Goal: Transaction & Acquisition: Purchase product/service

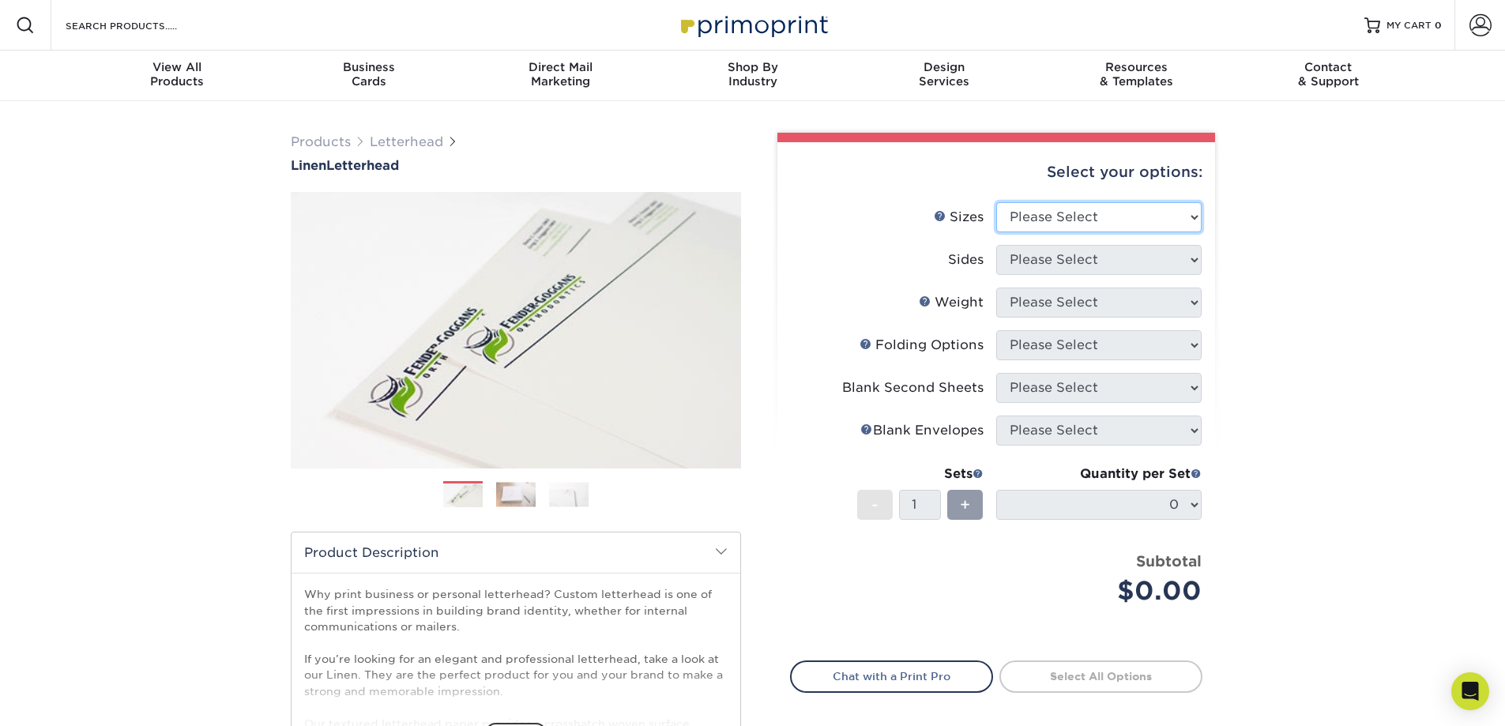
click at [1102, 227] on select "Please Select 5.5" x 8.5" 8.5" x 11" 8.5" x 14" 11" x 17"" at bounding box center [1098, 217] width 205 height 30
select select "8.50x11.00"
click at [996, 202] on select "Please Select 5.5" x 8.5" 8.5" x 11" 8.5" x 14" 11" x 17"" at bounding box center [1098, 217] width 205 height 30
click at [1107, 272] on select "Please Select Print Both Sides Print Front Only" at bounding box center [1098, 260] width 205 height 30
select select "32d3c223-f82c-492b-b915-ba065a00862f"
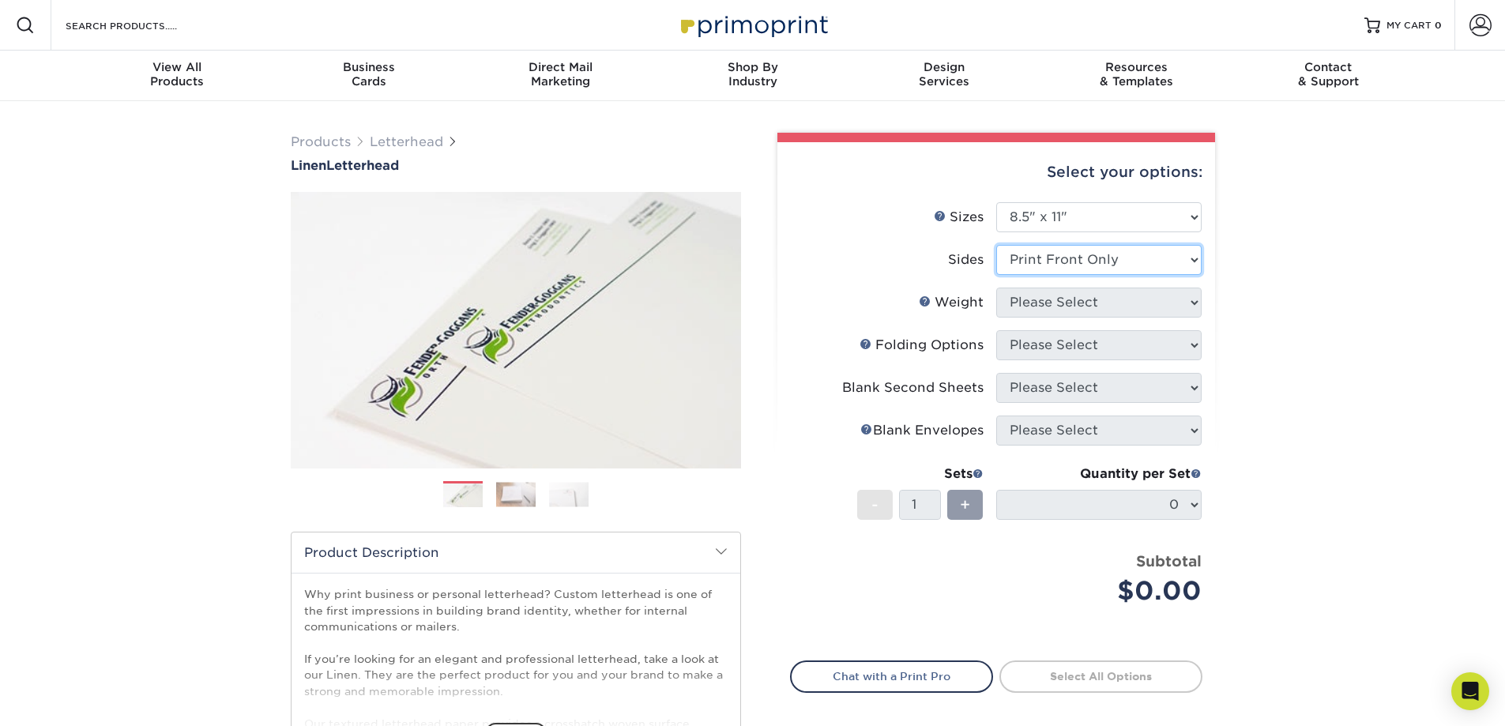
click at [996, 245] on select "Please Select Print Both Sides Print Front Only" at bounding box center [1098, 260] width 205 height 30
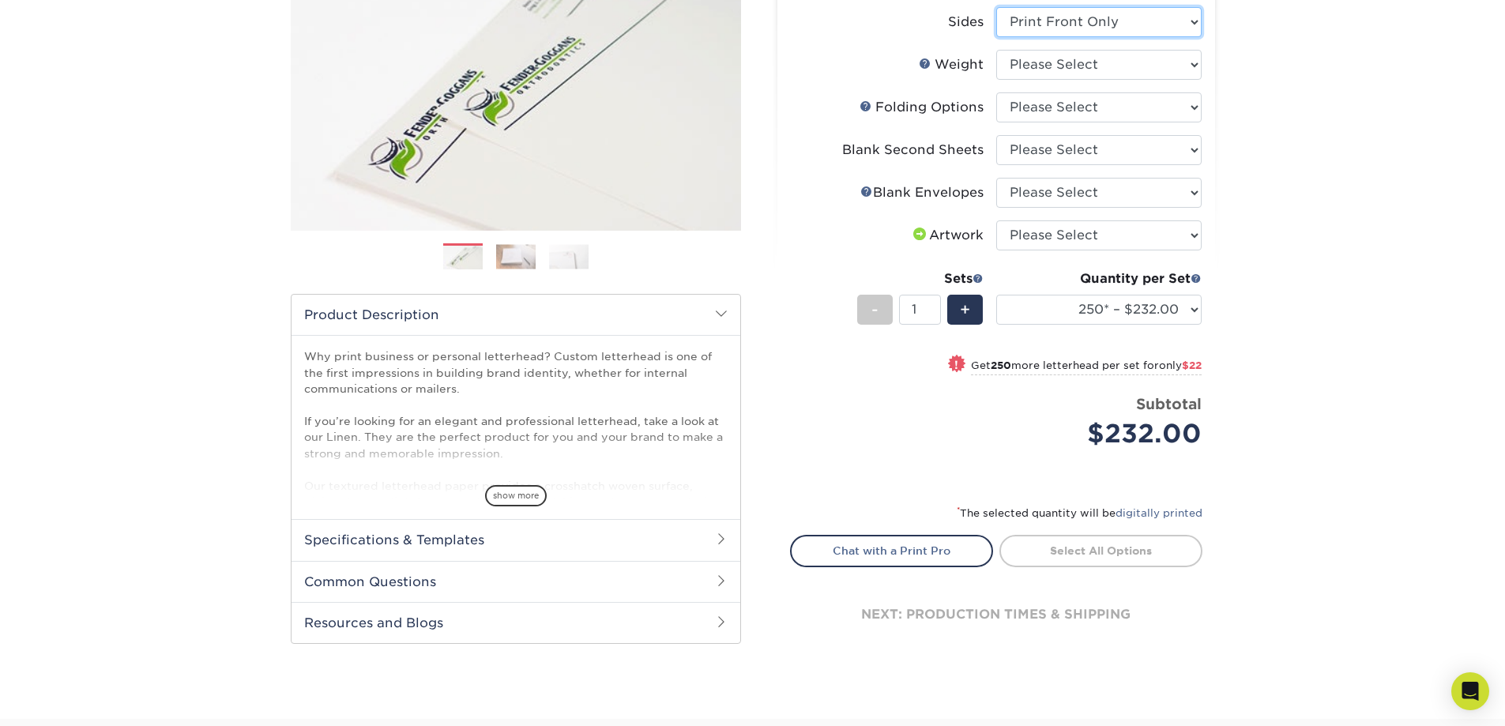
scroll to position [237, 0]
click at [1119, 71] on select "Please Select 70LB" at bounding box center [1098, 66] width 205 height 30
select select "70LB"
click at [996, 51] on select "Please Select 70LB" at bounding box center [1098, 66] width 205 height 30
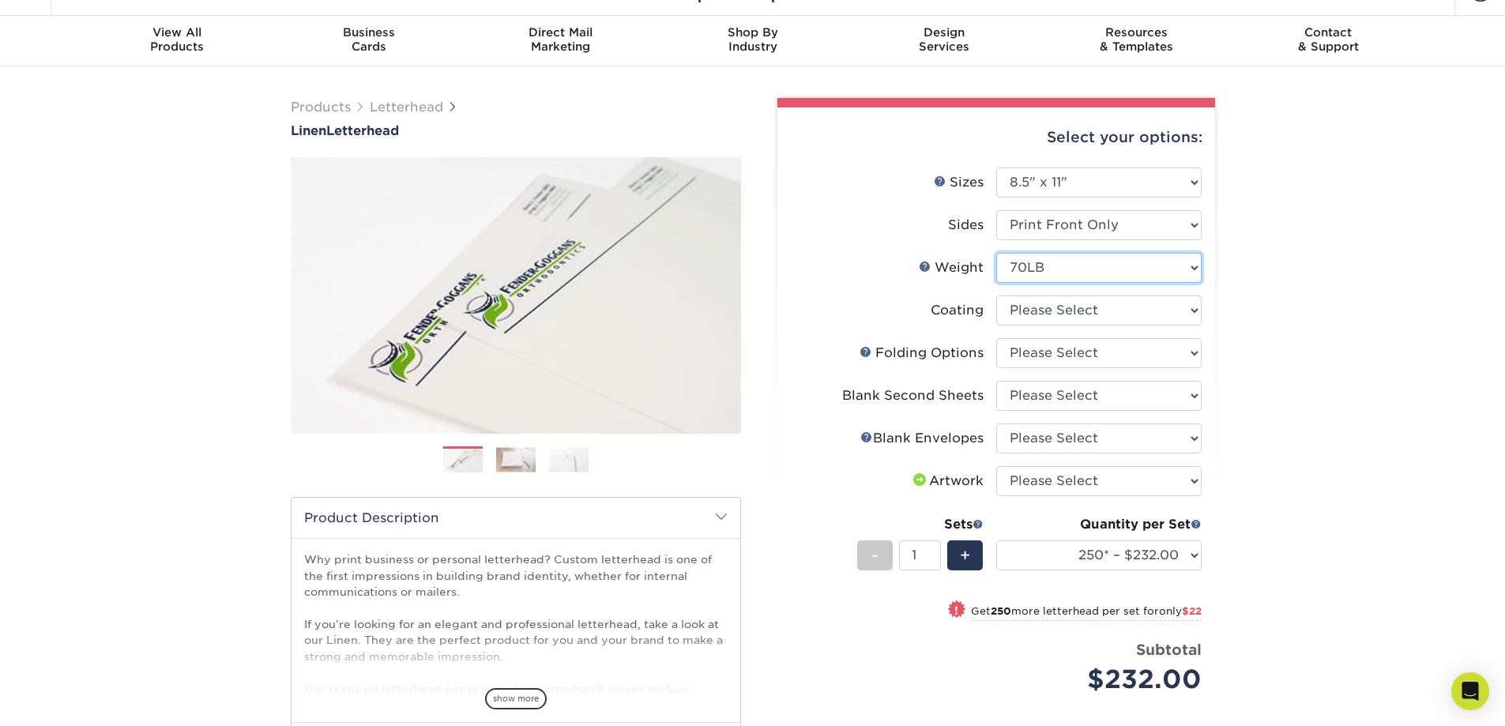
scroll to position [0, 0]
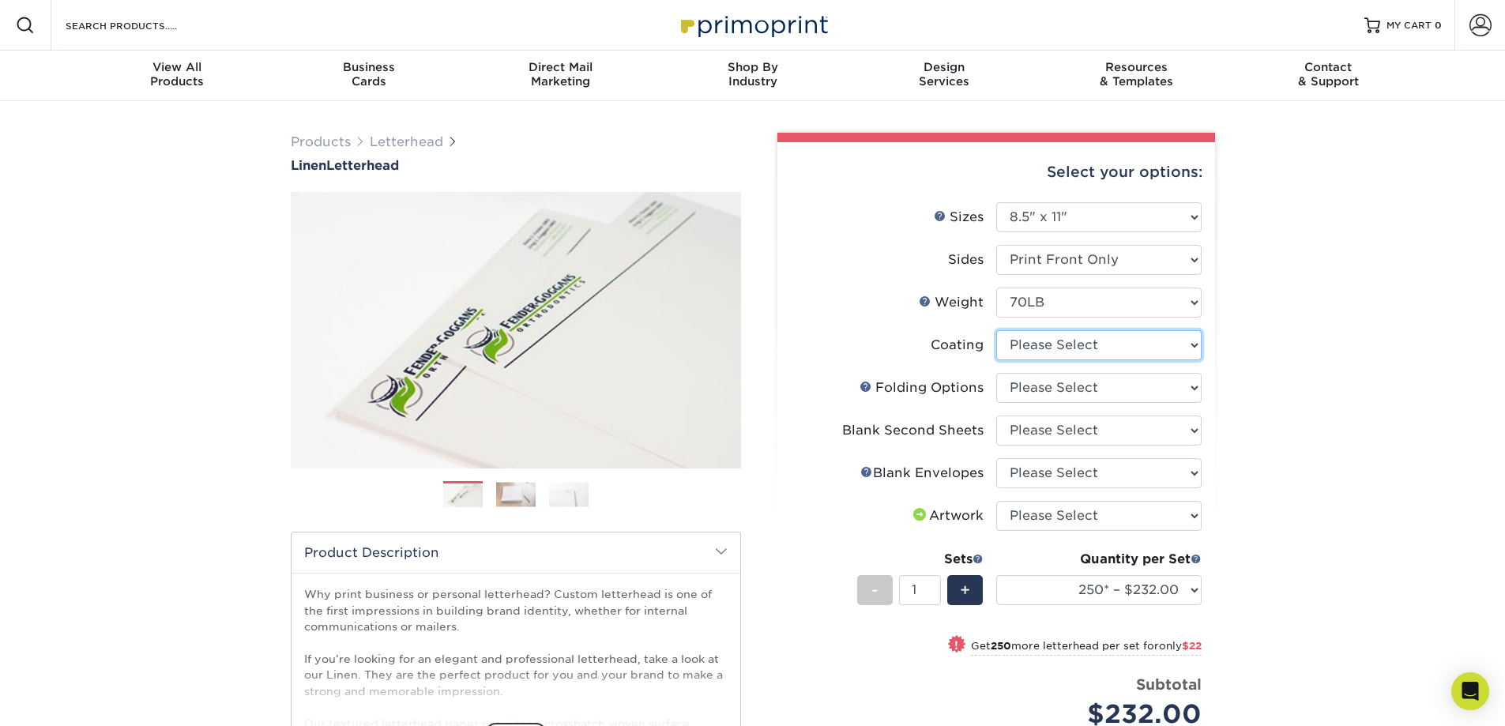
click at [1064, 352] on select at bounding box center [1098, 345] width 205 height 30
select select "3e7618de-abca-4bda-9f97-8b9129e913d8"
click at [996, 330] on select at bounding box center [1098, 345] width 205 height 30
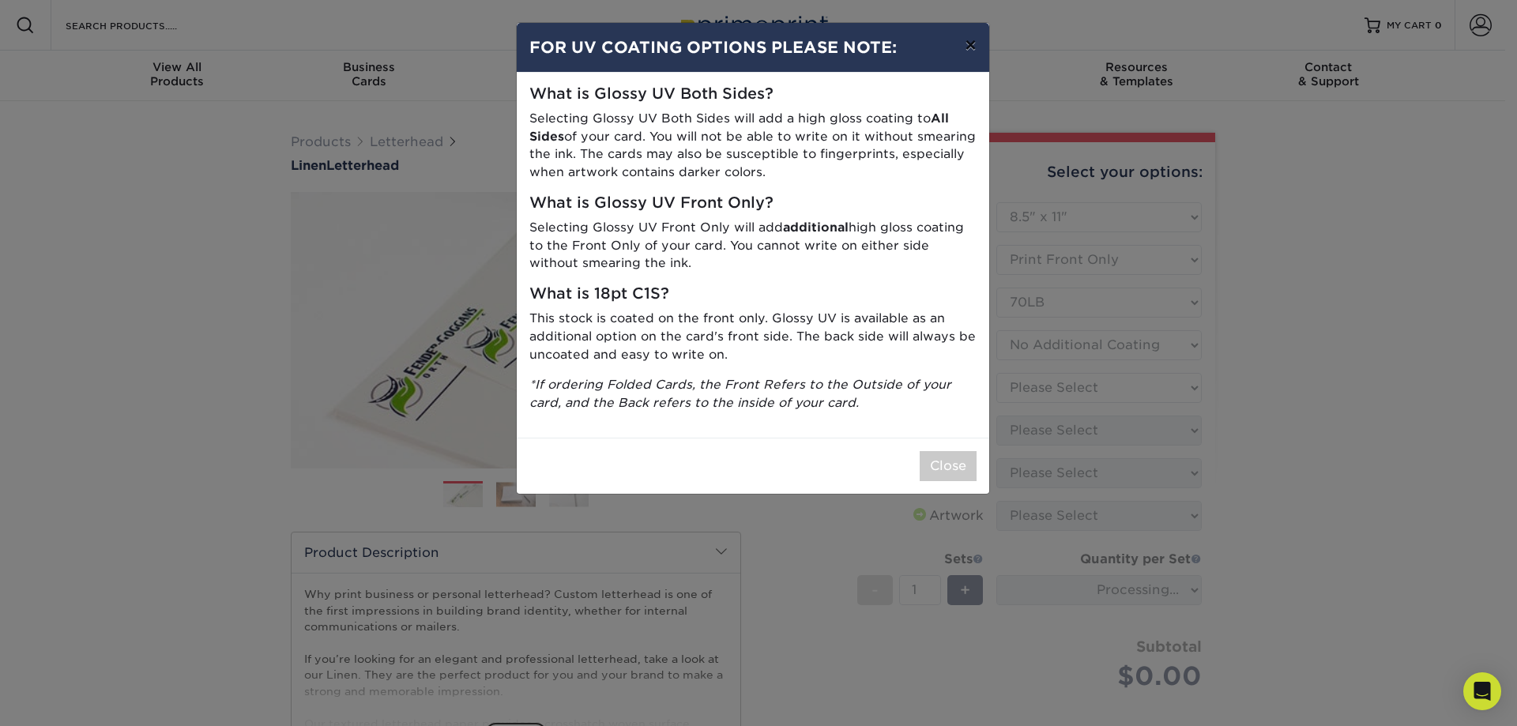
click at [973, 48] on button "×" at bounding box center [970, 45] width 36 height 44
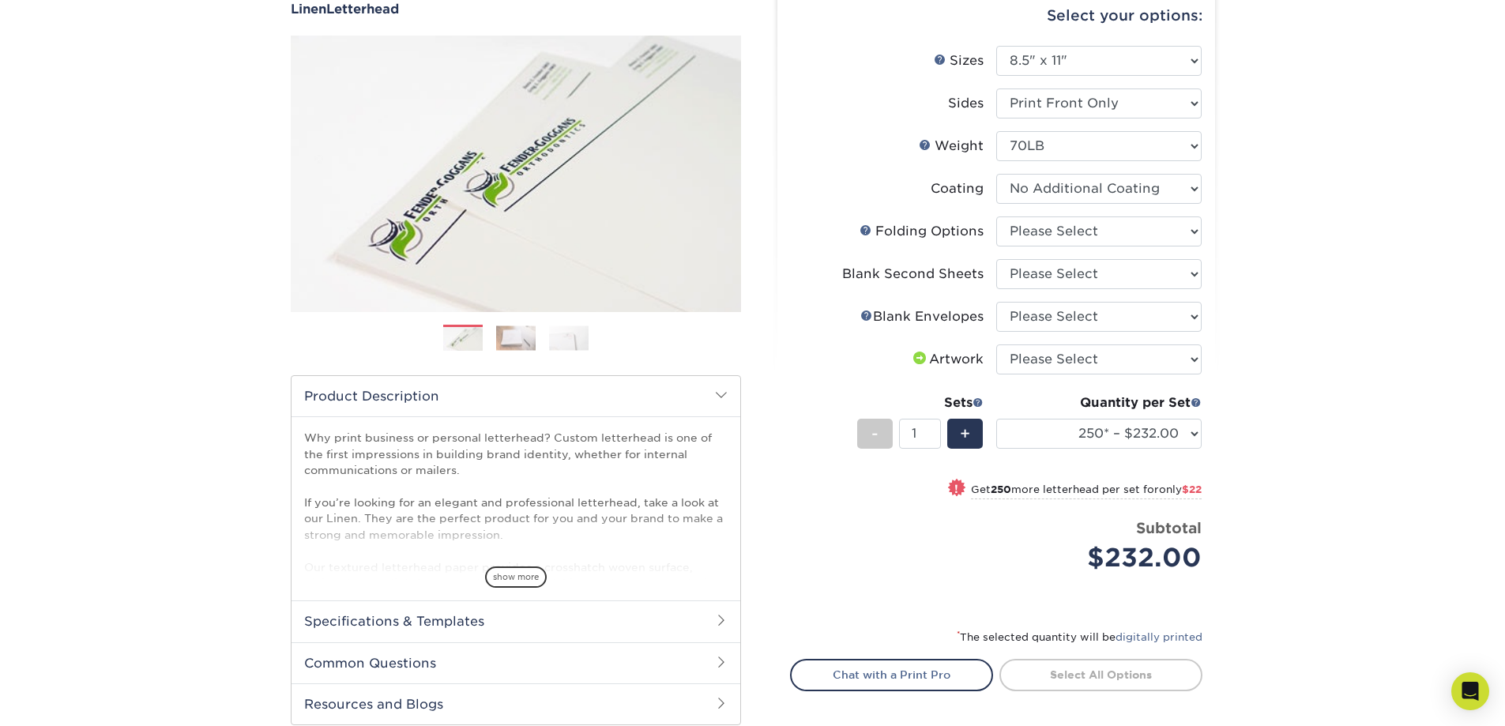
scroll to position [157, 0]
click at [1146, 233] on select "Please Select FLAT - No Folding Accordion Fold Half-Fold (Vertical) Half-Fold (…" at bounding box center [1098, 231] width 205 height 30
select select "9b1d5825-34d1-4721-9874-ed79abb003d7"
click at [996, 216] on select "Please Select FLAT - No Folding Accordion Fold Half-Fold (Vertical) Half-Fold (…" at bounding box center [1098, 231] width 205 height 30
click at [1138, 277] on select "Please Select No second blank sheets Yes 250 blank sheets Yes 500 blank sheets …" at bounding box center [1098, 273] width 205 height 30
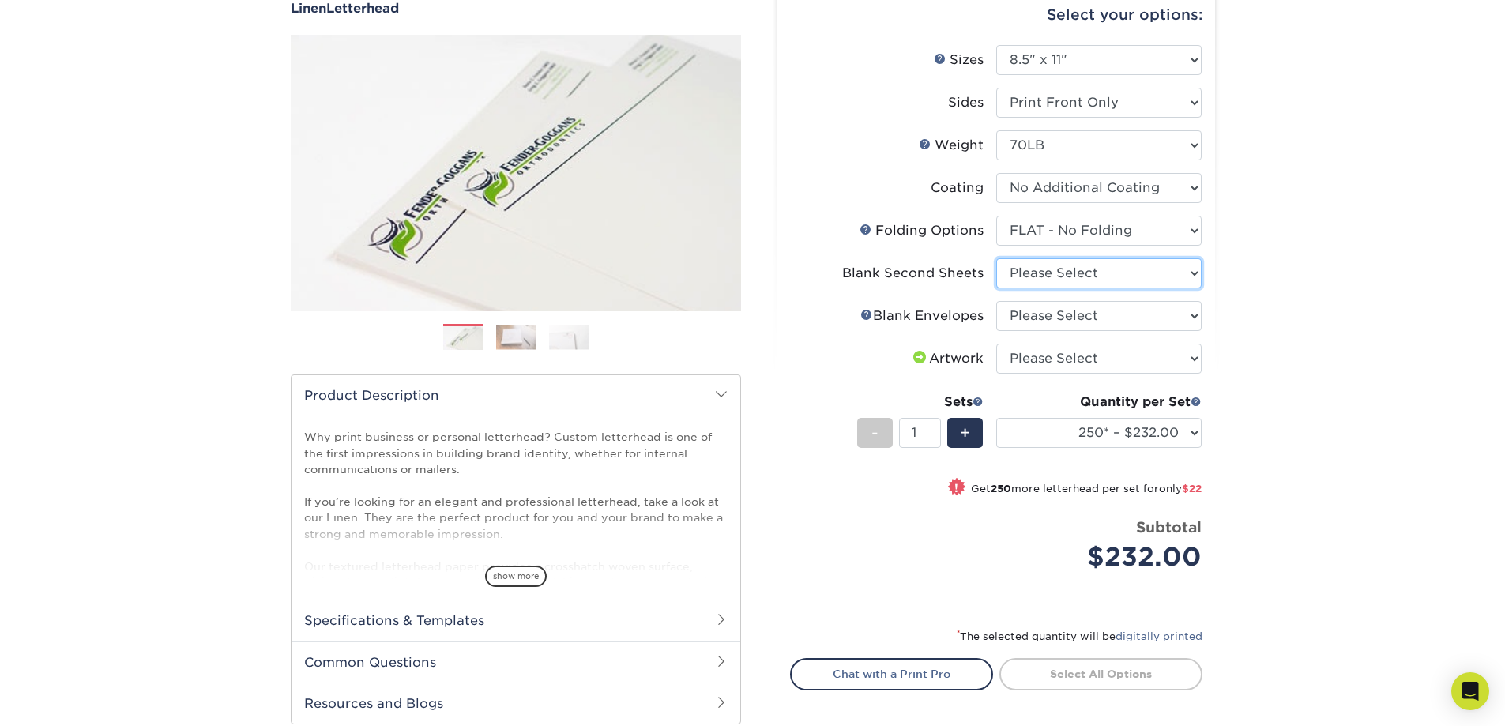
select select "80c01c16-d127-4b18-b8f3-2c0f873fa65b"
click at [996, 258] on select "Please Select No second blank sheets Yes 250 blank sheets Yes 500 blank sheets …" at bounding box center [1098, 273] width 205 height 30
click at [1124, 315] on select "Please Select No Blank Envelopes Yes 1000 Linen Envelopes NO 10 Yes 10000 Linen…" at bounding box center [1098, 316] width 205 height 30
select select "9f137334-7cf0-4a73-8a74-a4df662606ea"
click at [996, 301] on select "Please Select No Blank Envelopes Yes 1000 Linen Envelopes NO 10 Yes 10000 Linen…" at bounding box center [1098, 316] width 205 height 30
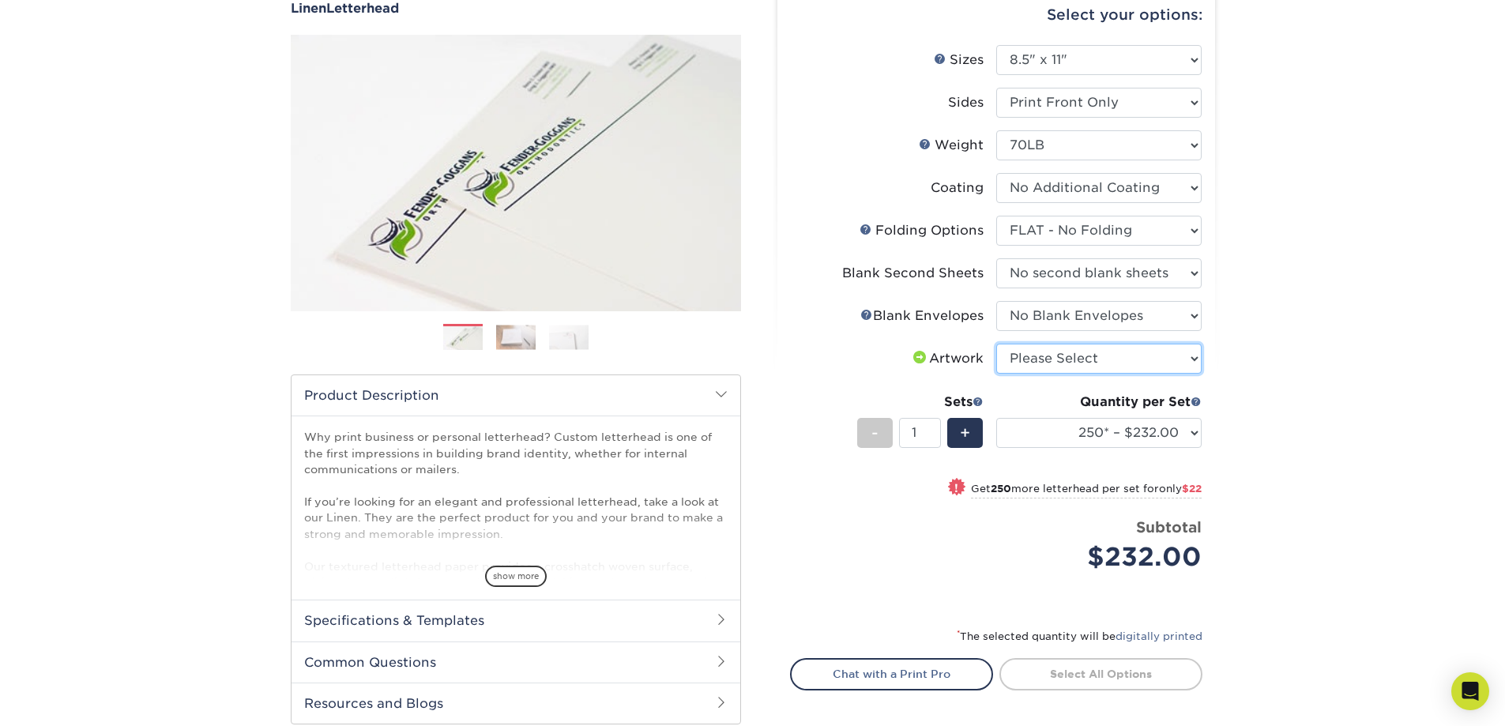
click at [1126, 359] on select "Please Select I will upload files I need a design - $75" at bounding box center [1098, 359] width 205 height 30
select select "upload"
click at [996, 344] on select "Please Select I will upload files I need a design - $75" at bounding box center [1098, 359] width 205 height 30
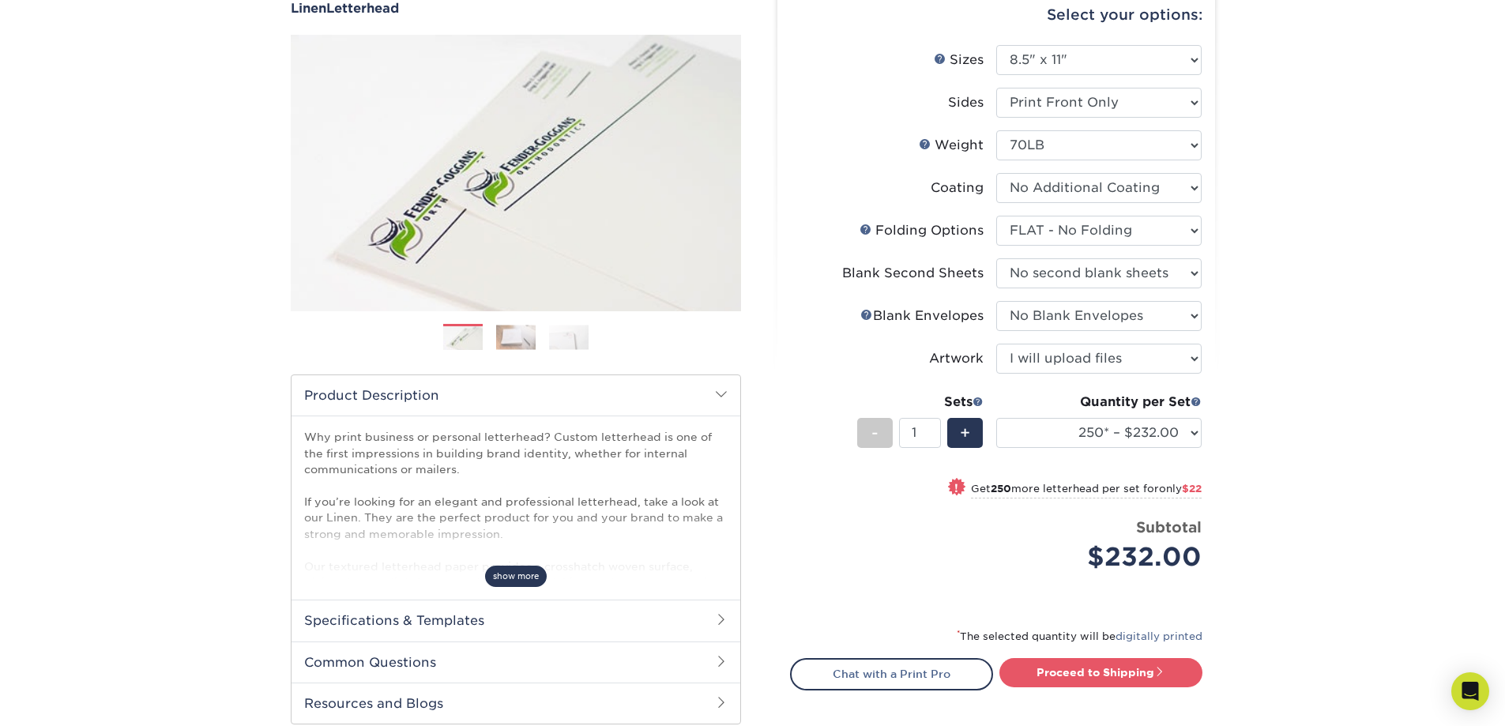
click at [521, 570] on span "show more" at bounding box center [516, 576] width 62 height 21
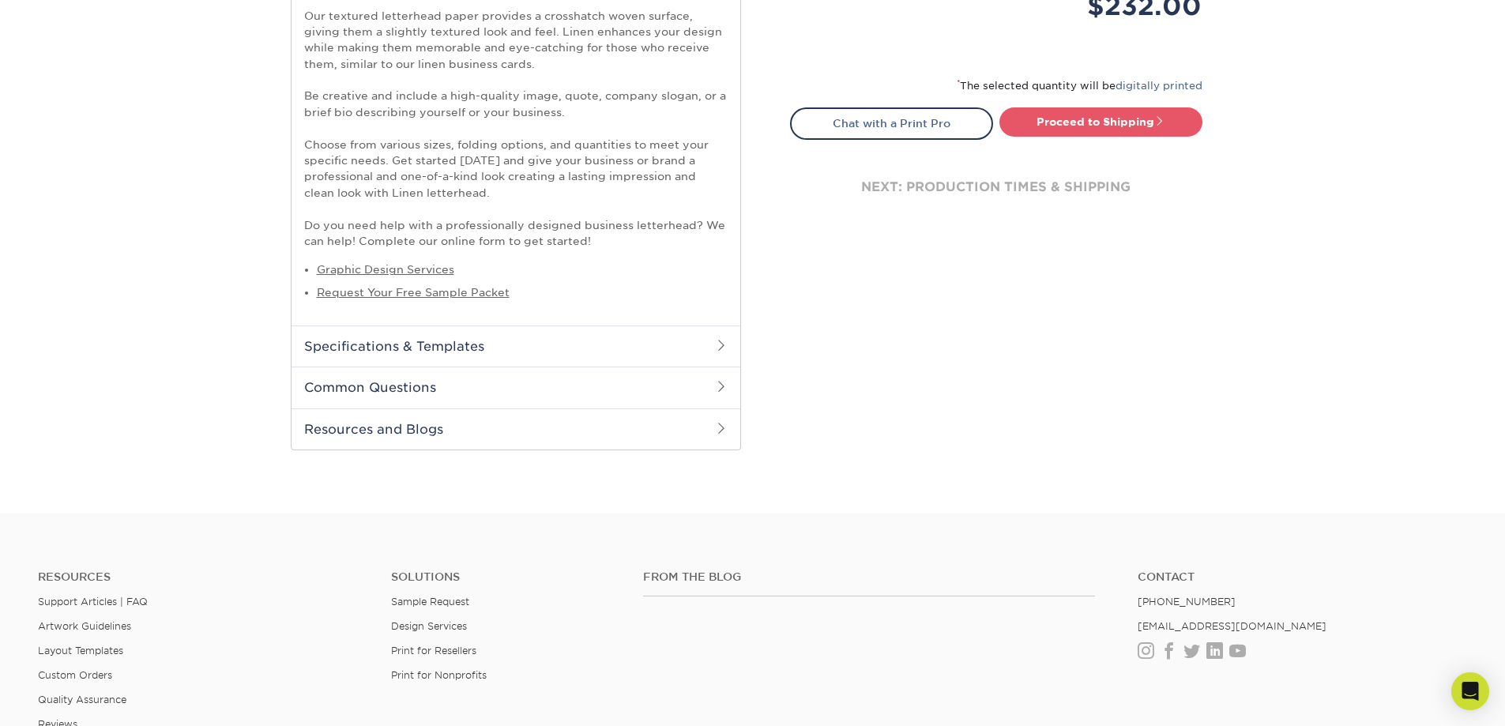
scroll to position [709, 0]
click at [717, 390] on span at bounding box center [721, 384] width 13 height 13
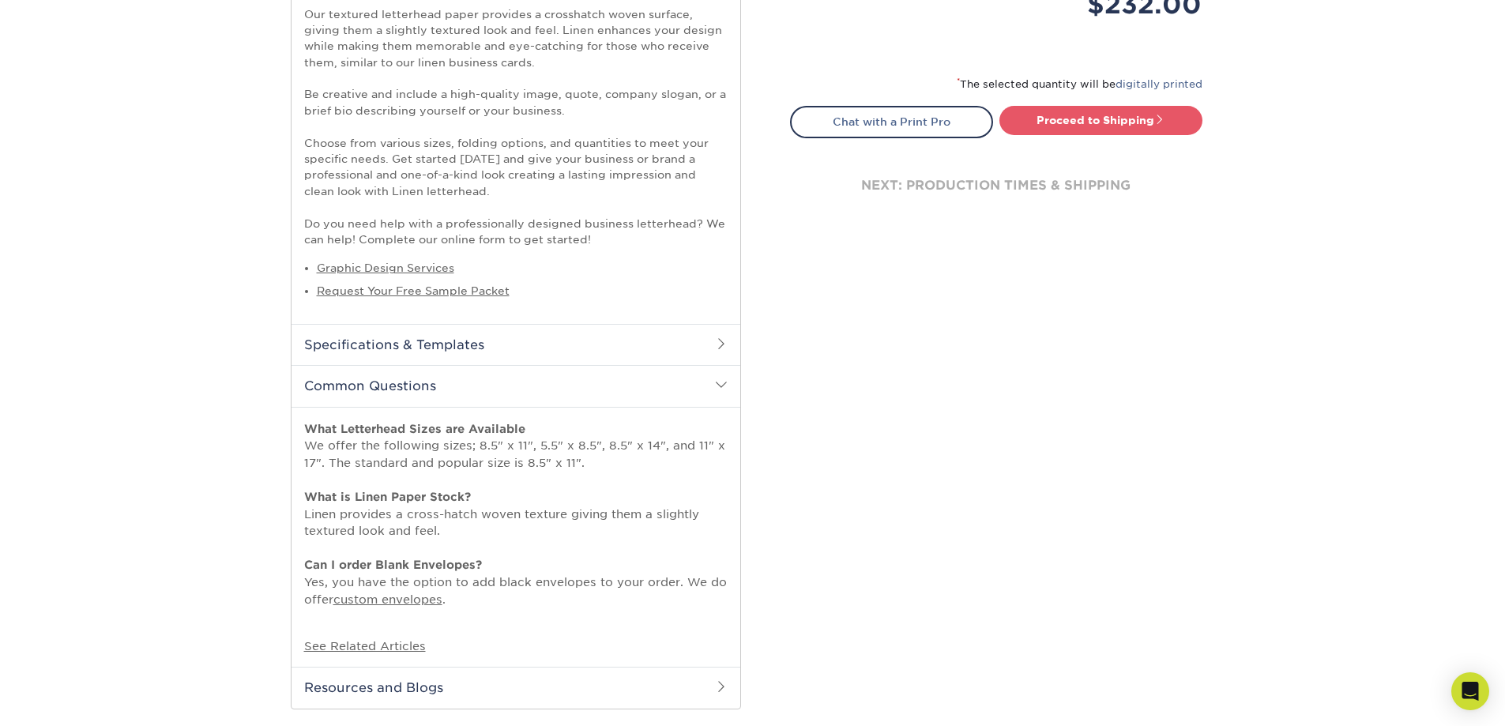
click at [723, 353] on h2 "Specifications & Templates" at bounding box center [515, 344] width 449 height 41
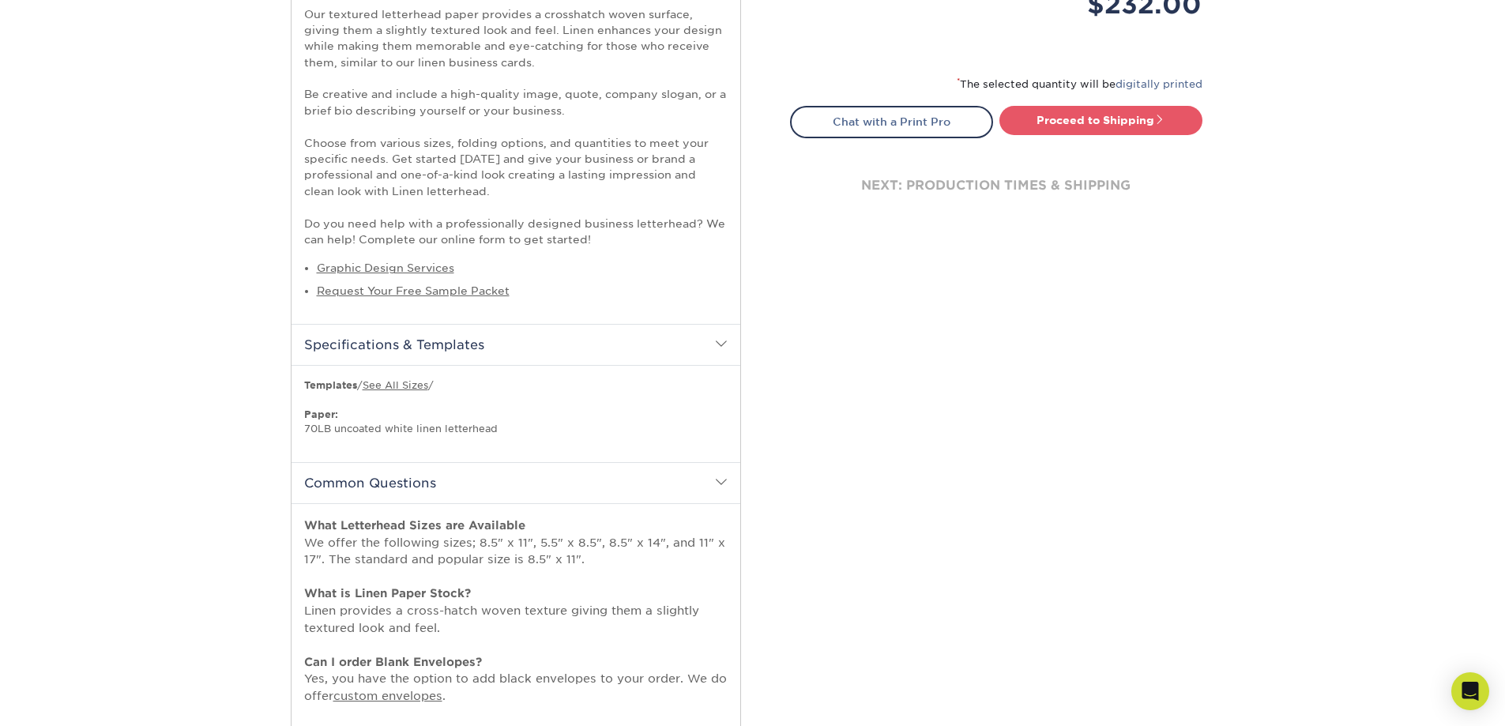
click at [841, 342] on div "Select your options: Sizes Help Sizes Please Select 5.5" x 8.5" 11" x 17"" at bounding box center [990, 123] width 474 height 1401
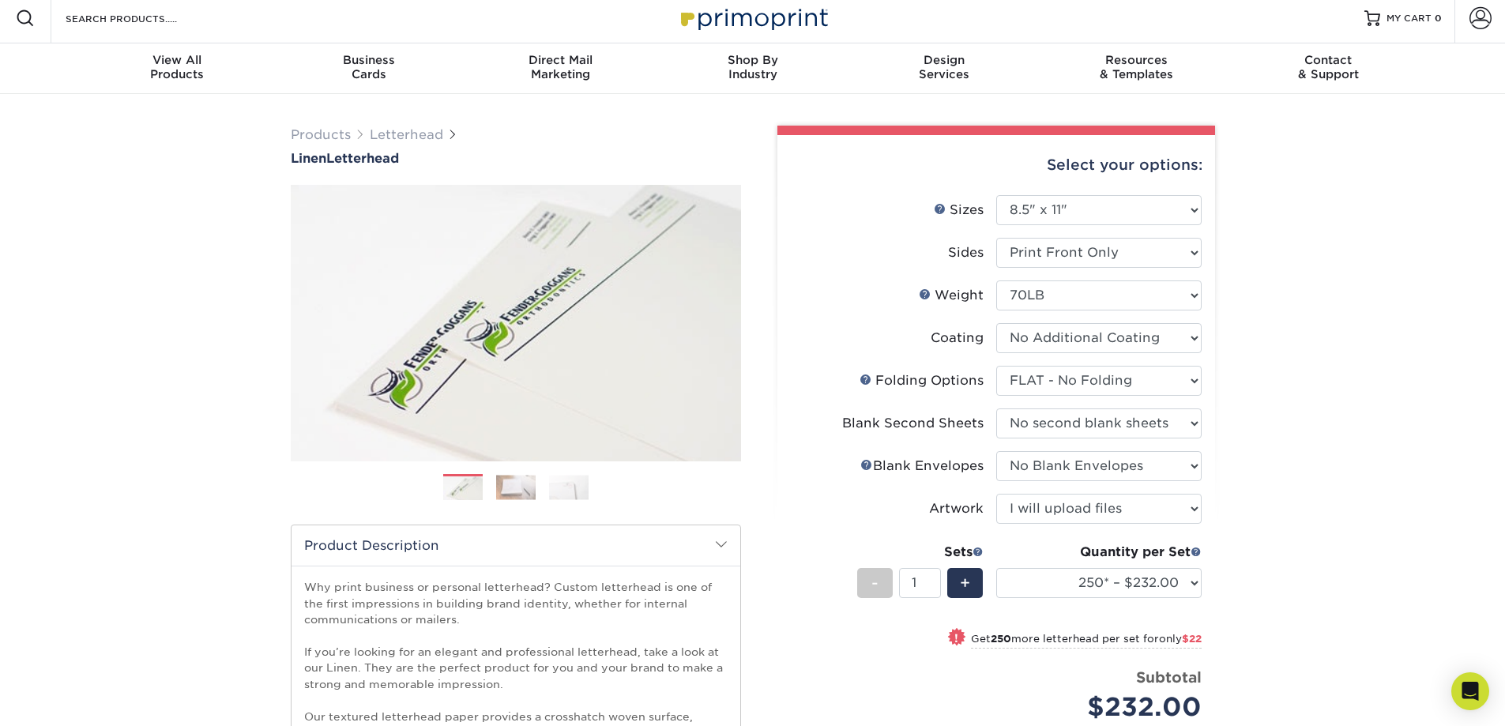
scroll to position [0, 0]
